Goal: Find specific page/section: Find specific page/section

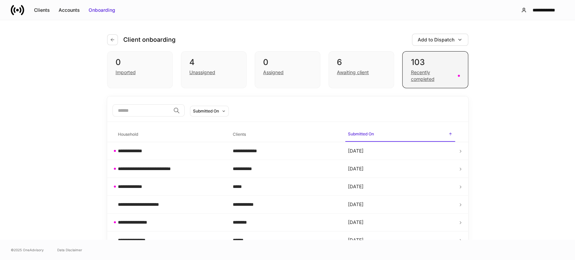
click at [420, 79] on div "Recently completed" at bounding box center [432, 75] width 43 height 13
click at [412, 79] on div "Recently completed" at bounding box center [432, 75] width 43 height 13
